Goal: Find specific page/section: Find specific page/section

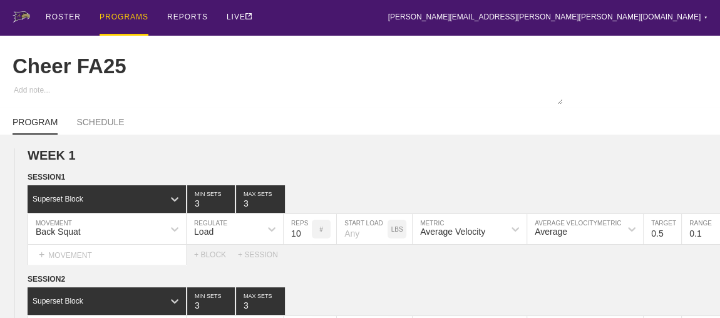
click at [120, 16] on div "PROGRAMS" at bounding box center [124, 18] width 49 height 36
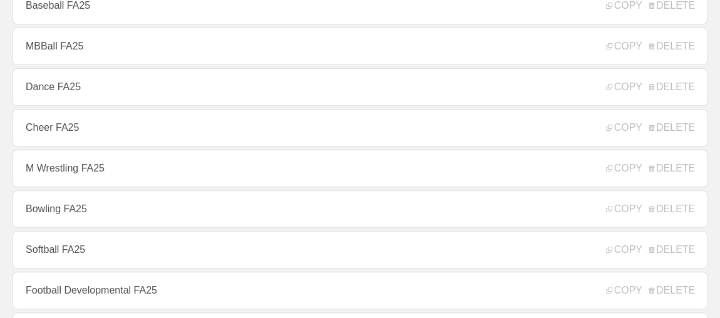
scroll to position [227, 0]
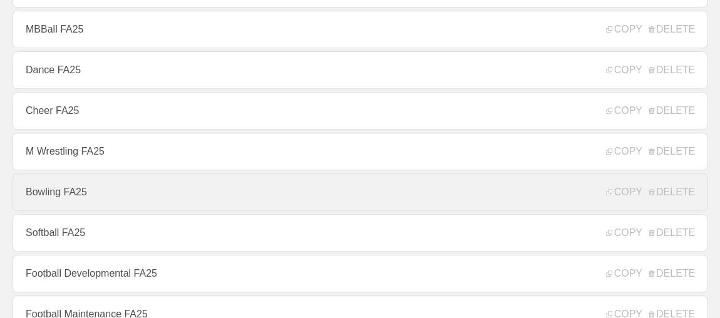
click at [75, 200] on link "Bowling FA25" at bounding box center [360, 192] width 695 height 38
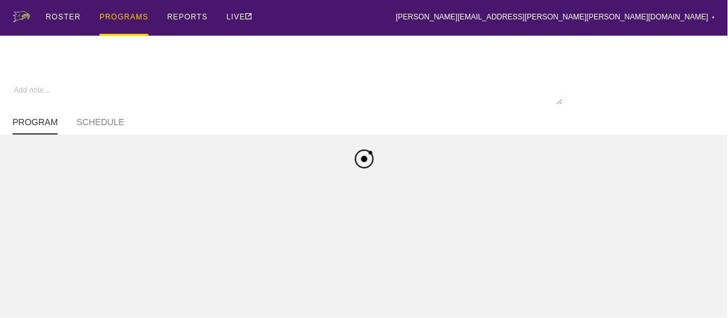
type textarea "x"
type input "Bowling FA25"
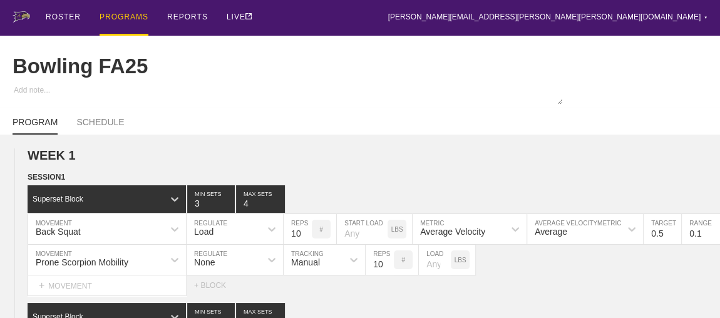
click at [119, 14] on div "PROGRAMS" at bounding box center [124, 18] width 49 height 36
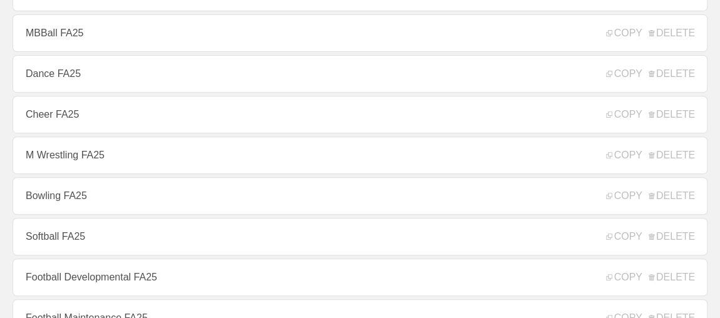
scroll to position [227, 0]
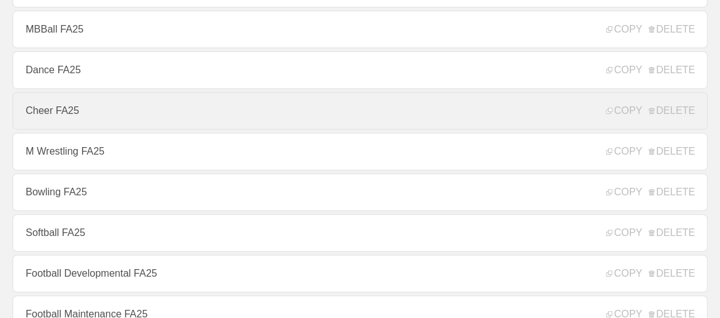
click at [54, 111] on link "Cheer FA25" at bounding box center [360, 111] width 695 height 38
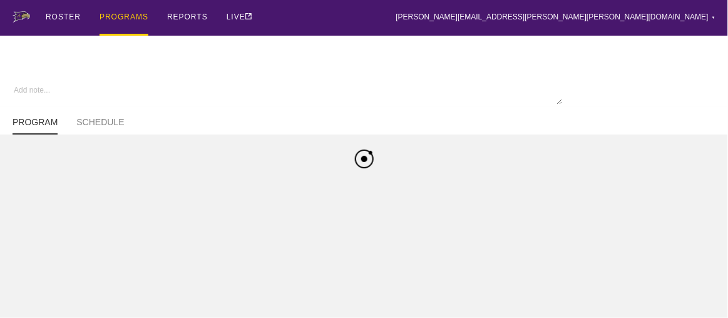
type textarea "x"
type input "Cheer FA25"
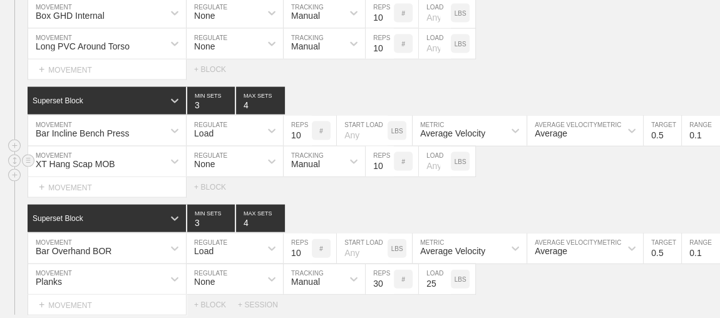
scroll to position [1437, 0]
